Goal: Transaction & Acquisition: Purchase product/service

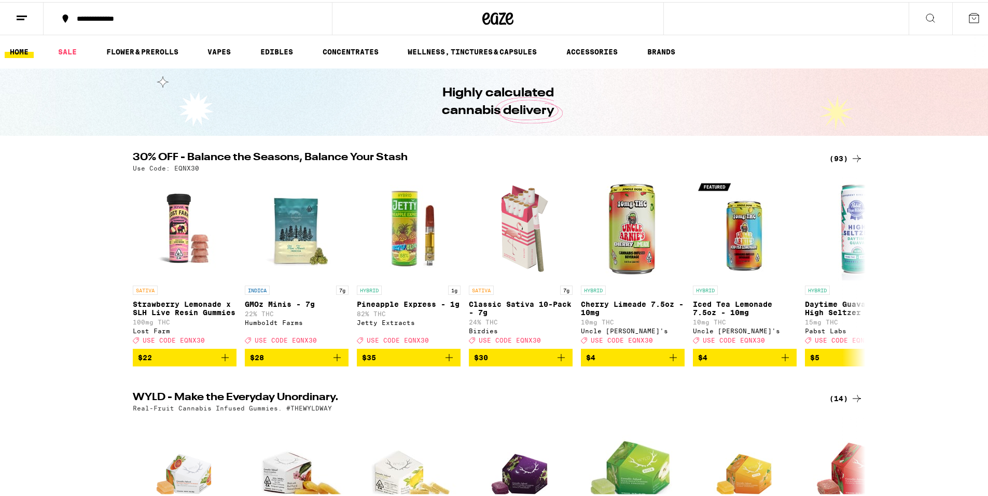
click at [845, 164] on div "Use Code: EQNX30" at bounding box center [498, 166] width 730 height 7
click at [845, 162] on div "(93)" at bounding box center [846, 156] width 34 height 12
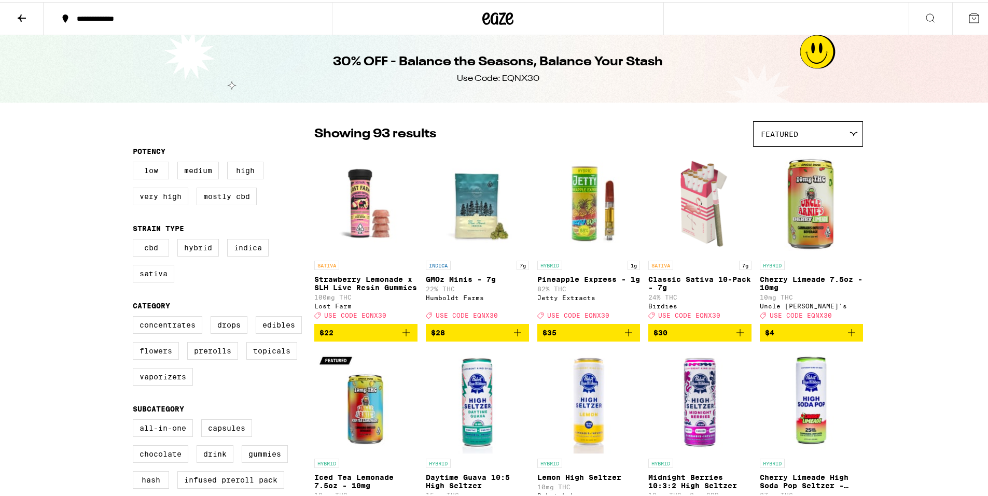
click at [145, 356] on label "Flowers" at bounding box center [156, 349] width 46 height 18
click at [135, 316] on input "Flowers" at bounding box center [135, 316] width 1 height 1
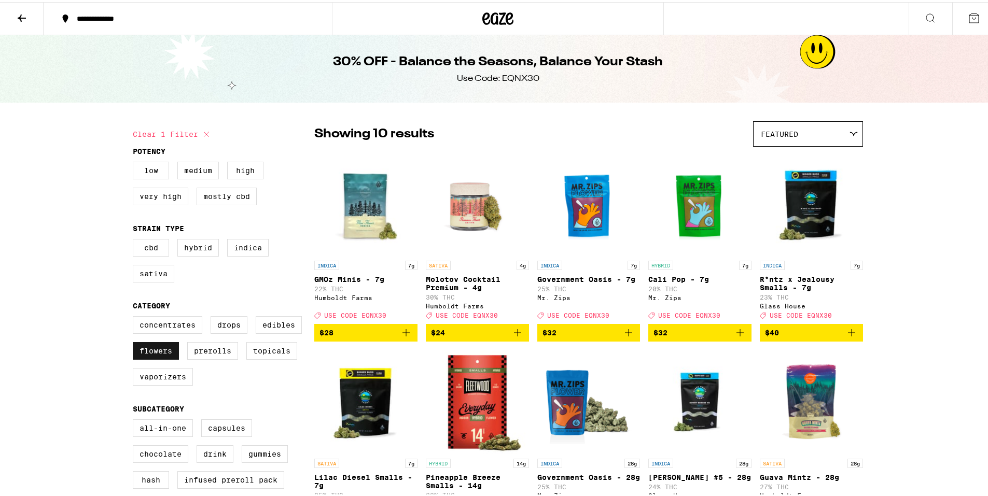
click at [141, 358] on label "Flowers" at bounding box center [156, 349] width 46 height 18
click at [135, 316] on input "Flowers" at bounding box center [135, 316] width 1 height 1
checkbox input "false"
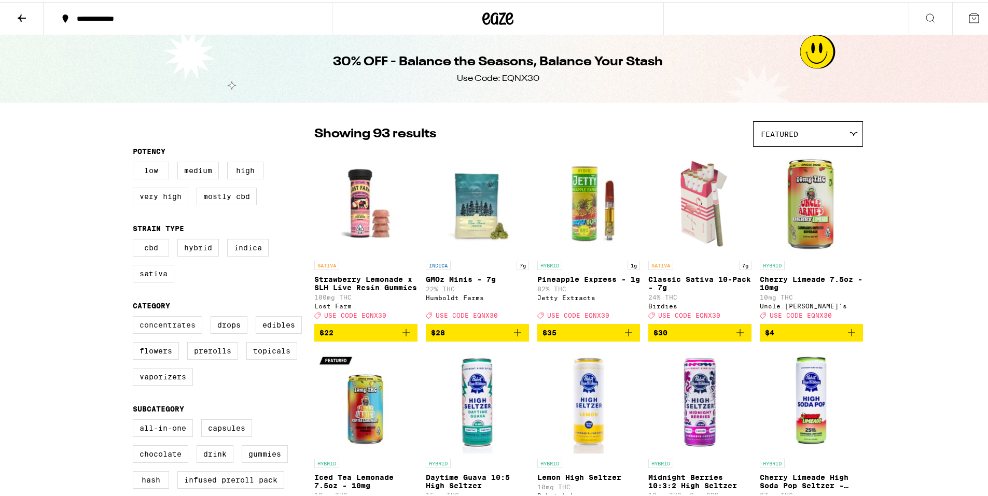
click at [166, 332] on label "Concentrates" at bounding box center [167, 323] width 69 height 18
click at [135, 316] on input "Concentrates" at bounding box center [135, 316] width 1 height 1
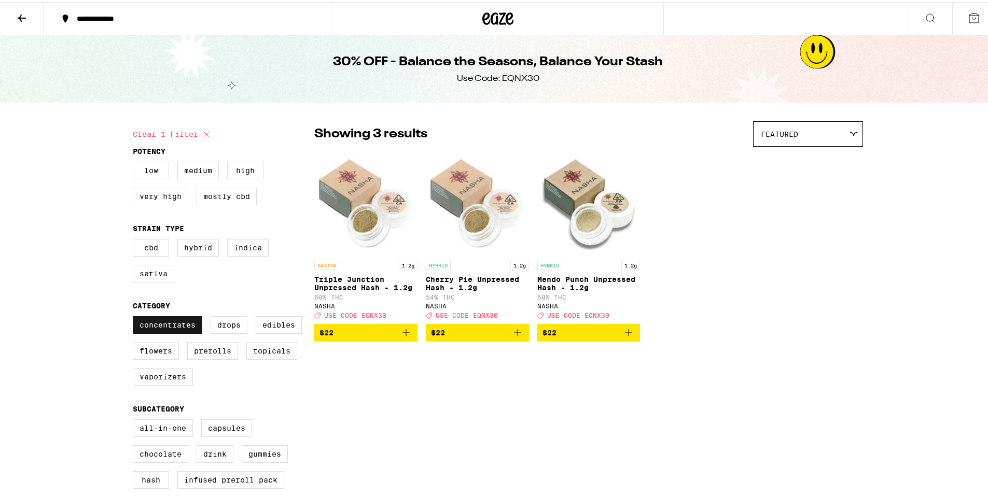
click at [165, 332] on label "Concentrates" at bounding box center [167, 323] width 69 height 18
click at [135, 316] on input "Concentrates" at bounding box center [135, 316] width 1 height 1
checkbox input "false"
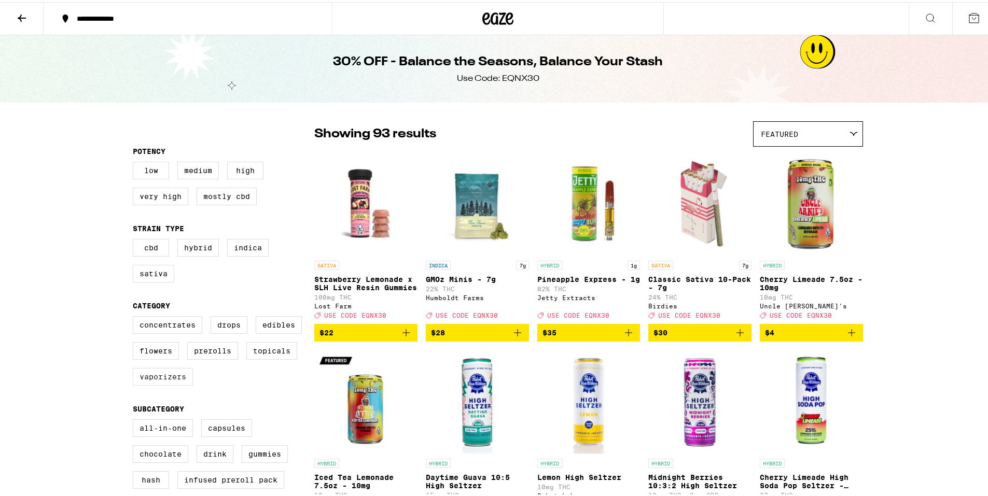
click at [159, 384] on label "Vaporizers" at bounding box center [163, 375] width 60 height 18
click at [135, 316] on input "Vaporizers" at bounding box center [135, 316] width 1 height 1
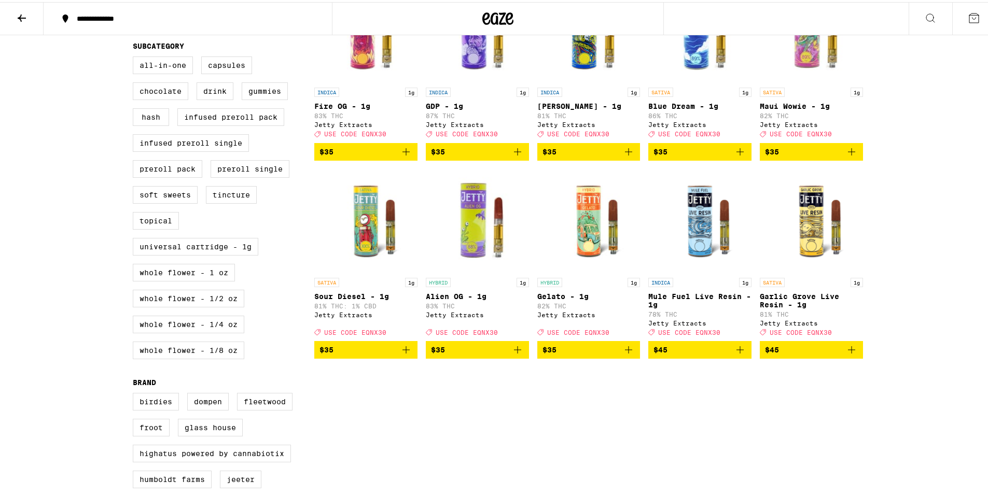
scroll to position [52, 0]
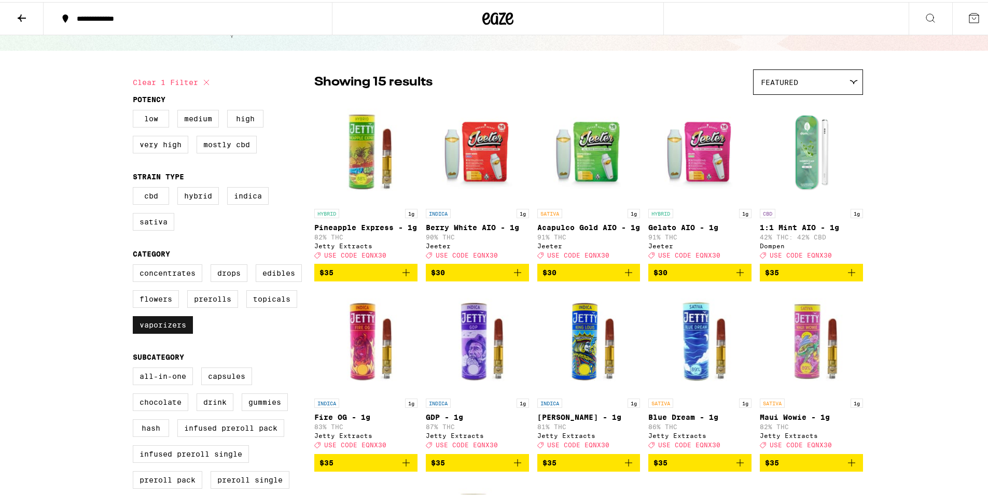
click at [165, 330] on label "Vaporizers" at bounding box center [163, 323] width 60 height 18
click at [135, 264] on input "Vaporizers" at bounding box center [135, 264] width 1 height 1
checkbox input "false"
